Goal: Check status: Check status

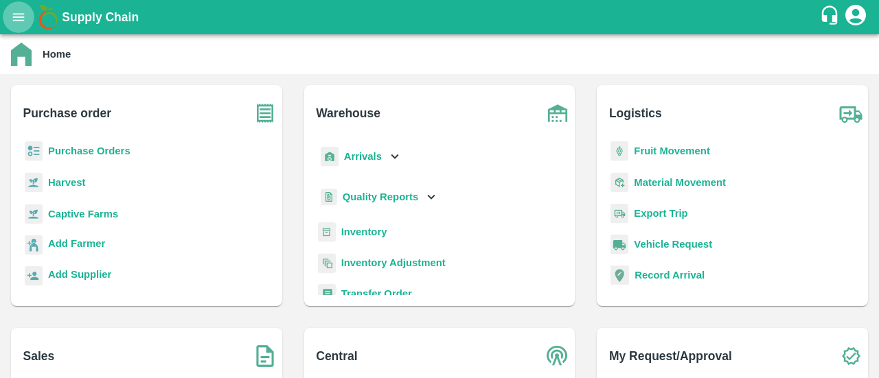
click at [18, 14] on icon "open drawer" at bounding box center [18, 17] width 15 height 15
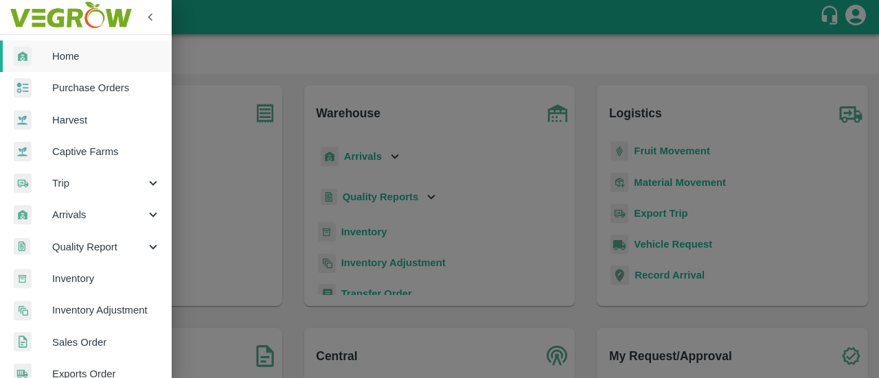
scroll to position [30, 0]
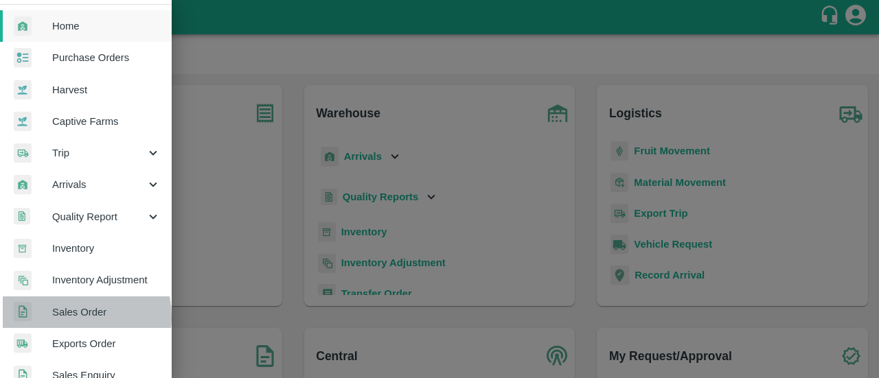
click at [70, 317] on span "Sales Order" at bounding box center [106, 312] width 108 height 15
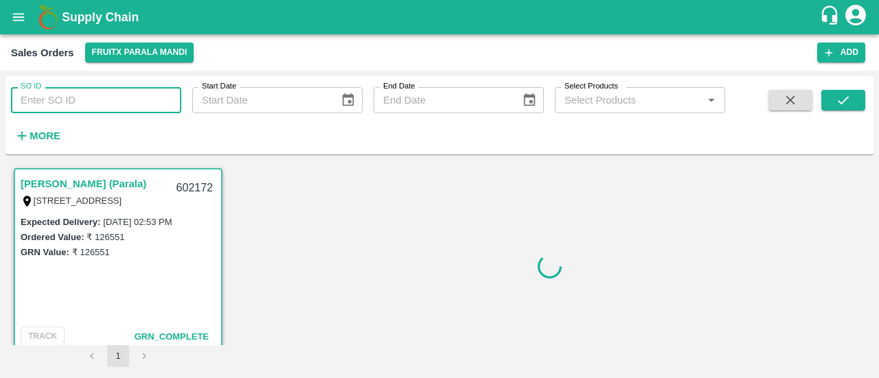
click at [70, 100] on input "SO ID" at bounding box center [96, 100] width 170 height 26
paste input "601237"
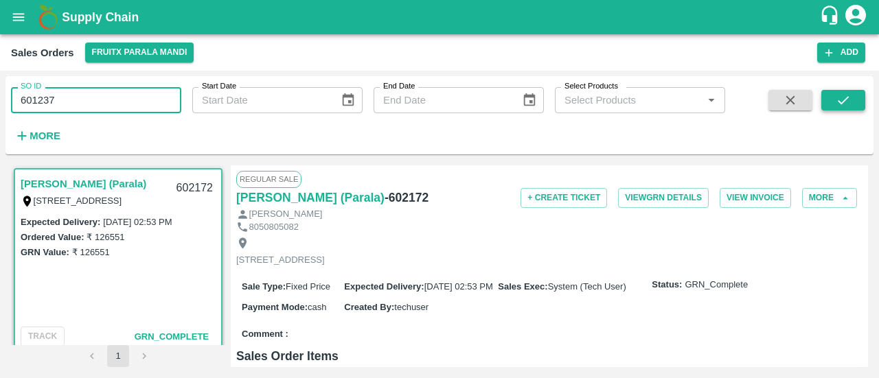
type input "601237"
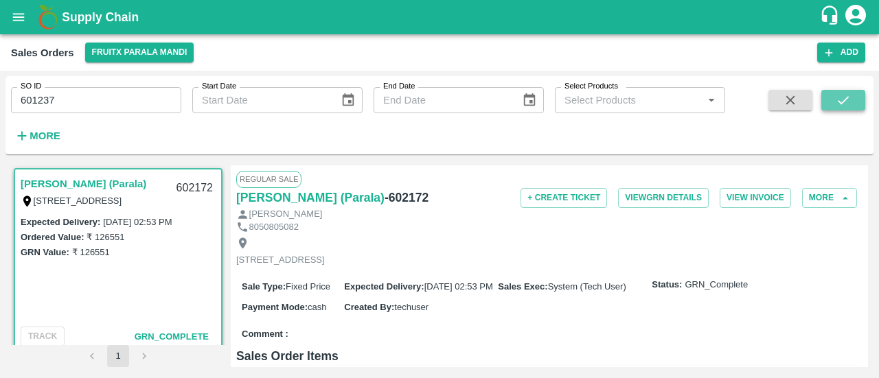
click at [845, 100] on icon "submit" at bounding box center [843, 100] width 11 height 8
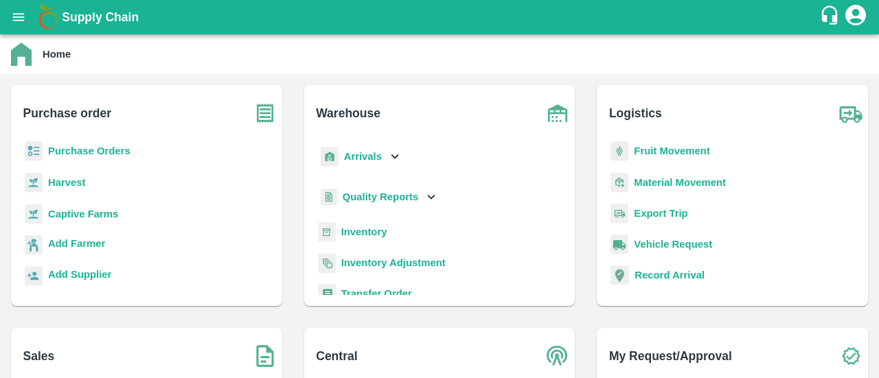
click at [121, 149] on b "Purchase Orders" at bounding box center [89, 151] width 82 height 11
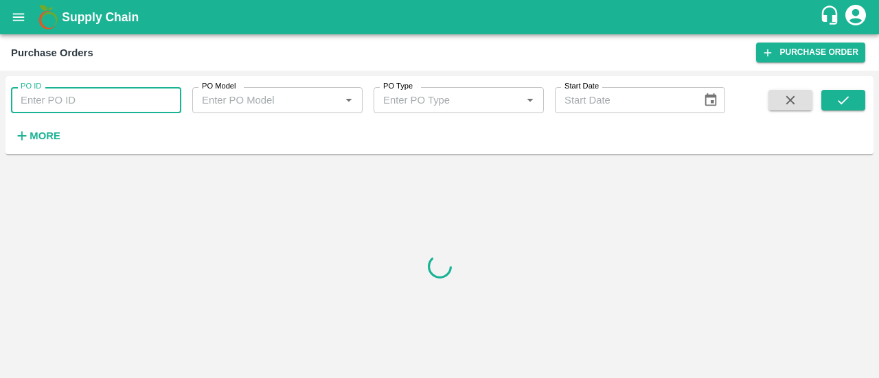
click at [92, 95] on input "PO ID" at bounding box center [96, 100] width 170 height 26
paste input "165325"
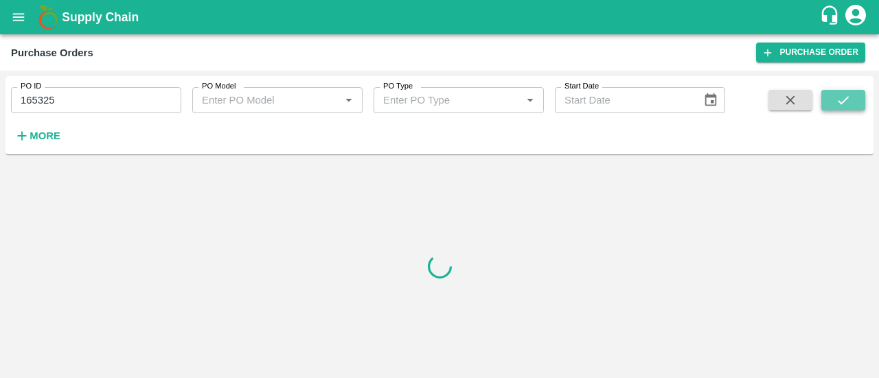
click at [828, 98] on button "submit" at bounding box center [843, 100] width 44 height 21
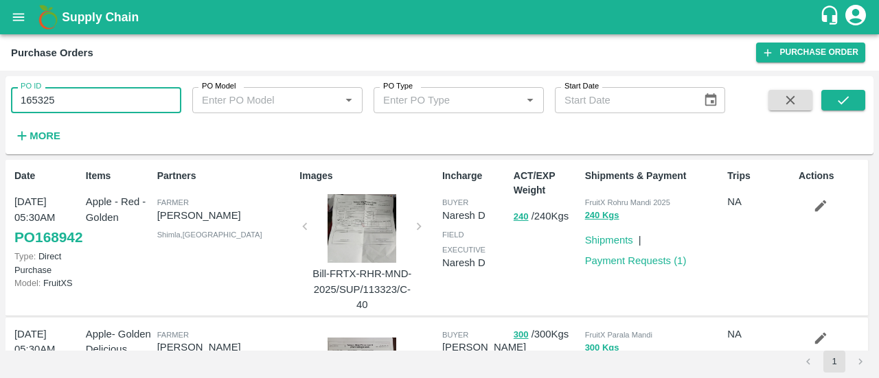
click at [95, 100] on input "165325" at bounding box center [96, 100] width 170 height 26
type input "165325"
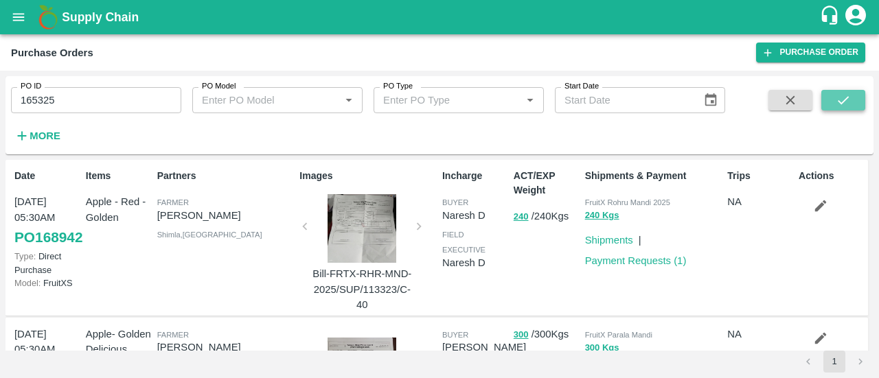
click at [854, 98] on button "submit" at bounding box center [843, 100] width 44 height 21
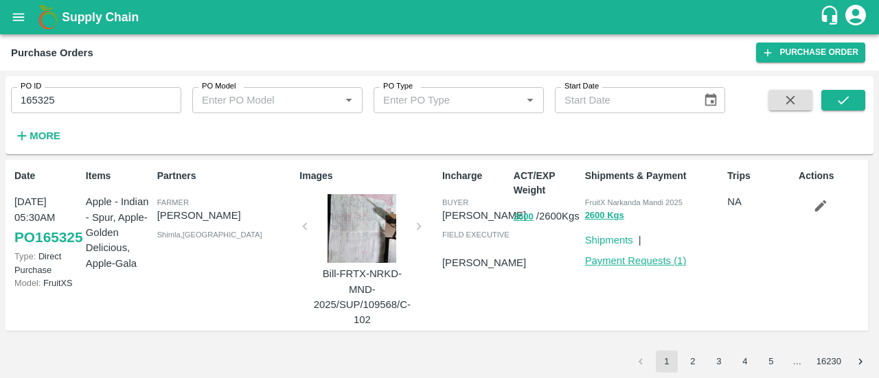
click at [619, 259] on link "Payment Requests ( 1 )" at bounding box center [636, 260] width 102 height 11
click at [612, 257] on link "Payment Requests ( 1 )" at bounding box center [636, 260] width 102 height 11
